Goal: Task Accomplishment & Management: Manage account settings

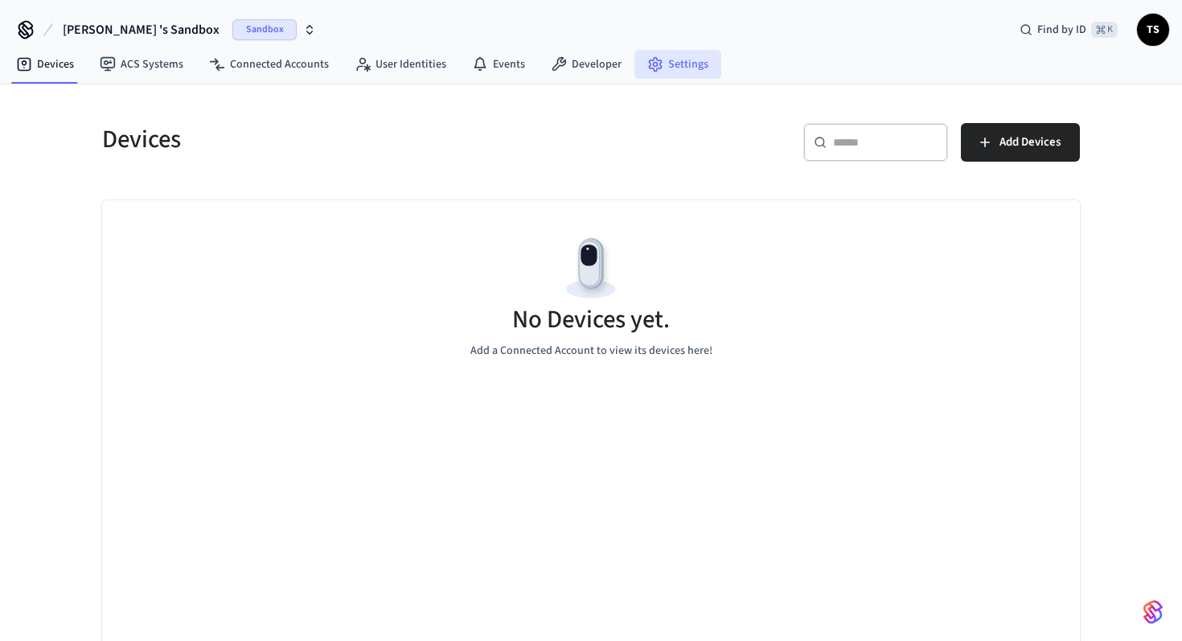
click at [670, 57] on link "Settings" at bounding box center [678, 64] width 87 height 29
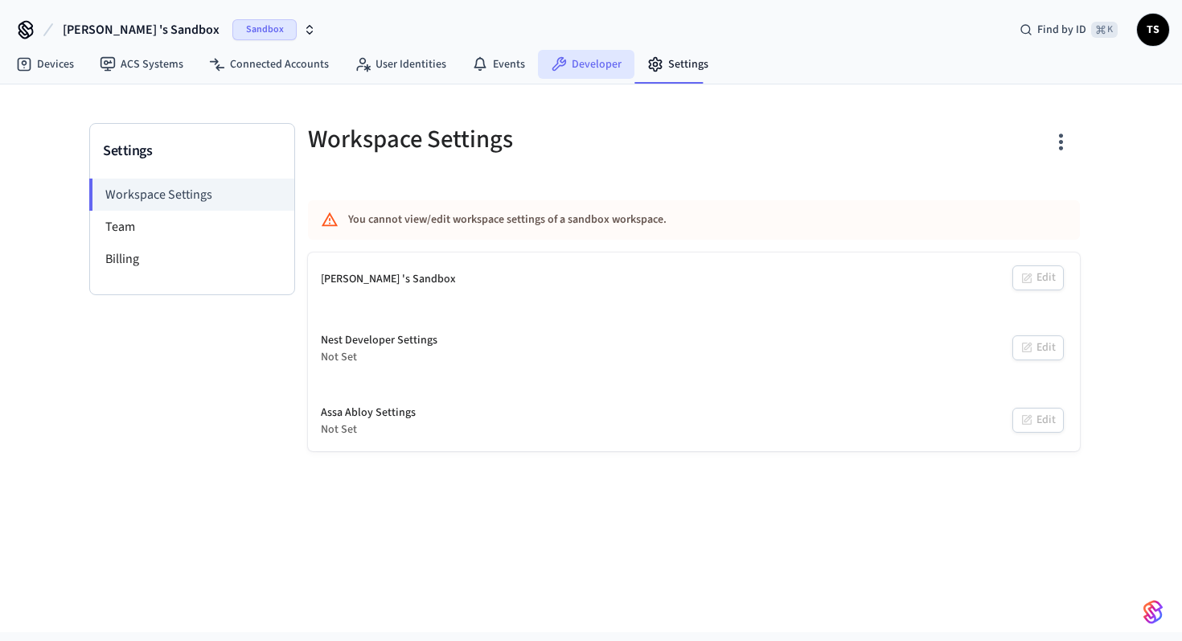
click at [569, 69] on link "Developer" at bounding box center [586, 64] width 97 height 29
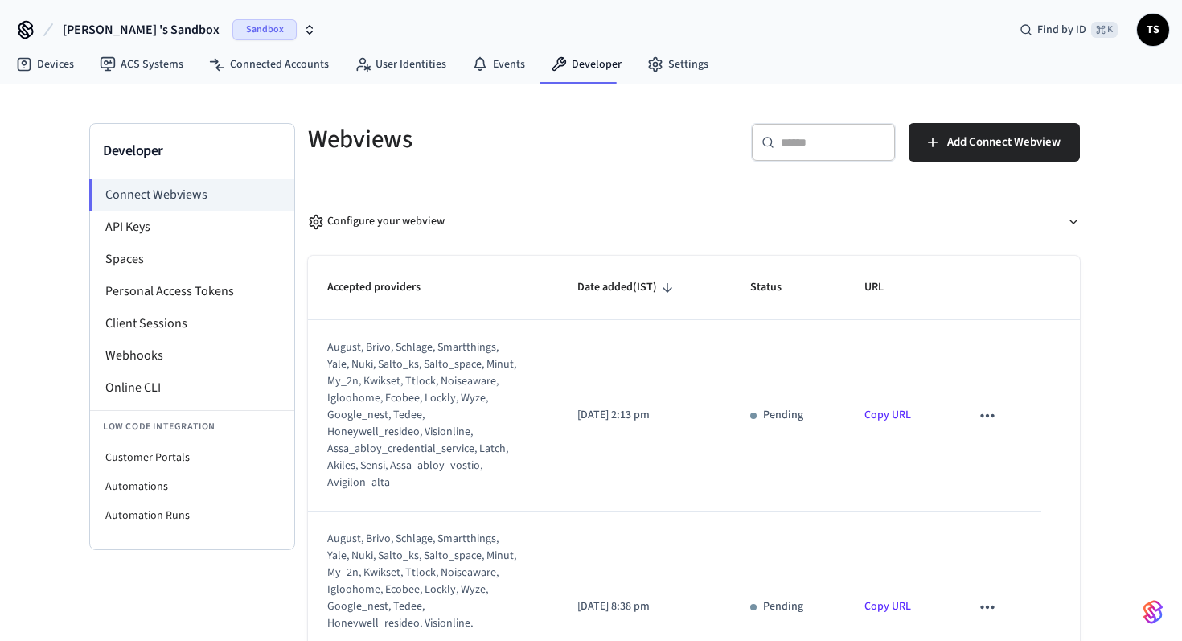
scroll to position [64, 0]
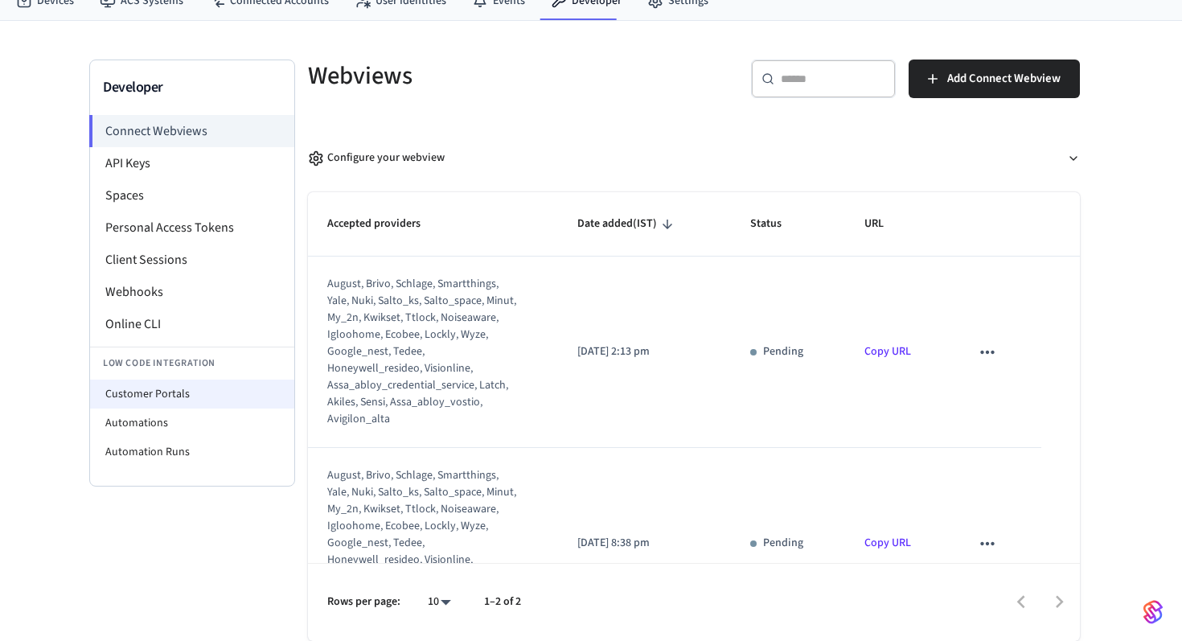
click at [216, 388] on li "Customer Portals" at bounding box center [192, 394] width 204 height 29
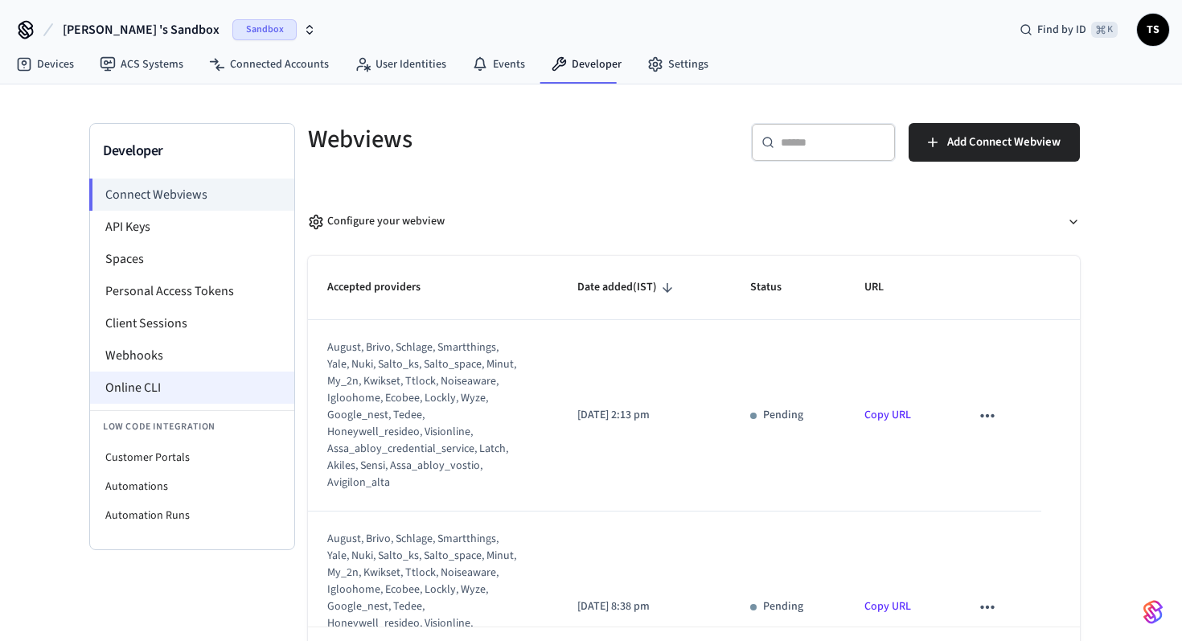
select select "**********"
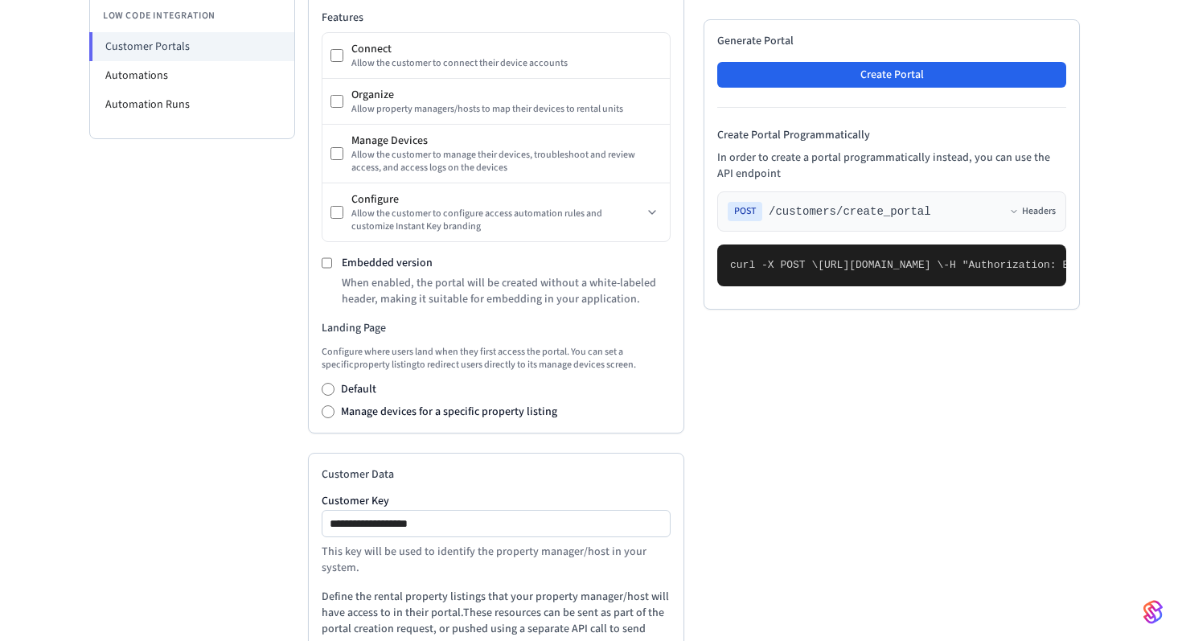
scroll to position [408, 0]
